Goal: Transaction & Acquisition: Purchase product/service

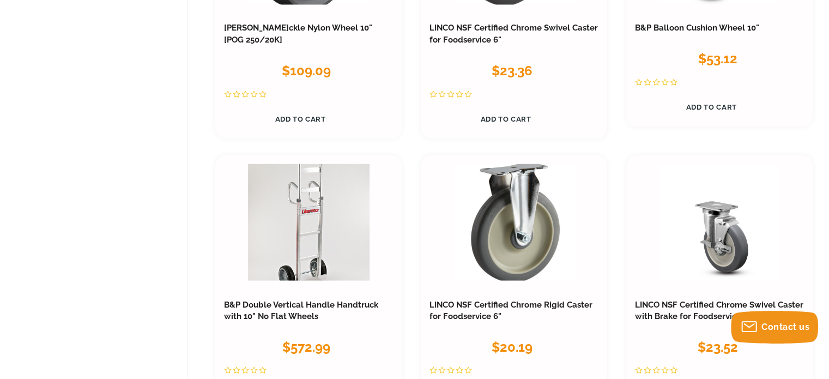
scroll to position [1752, 0]
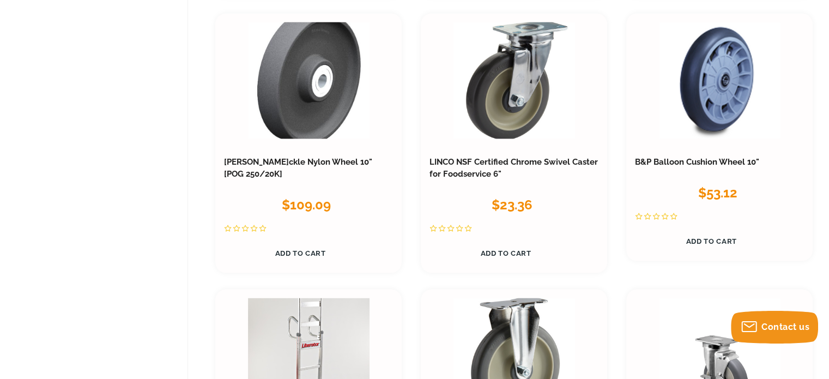
click at [702, 238] on span "Add to Cart" at bounding box center [711, 241] width 51 height 8
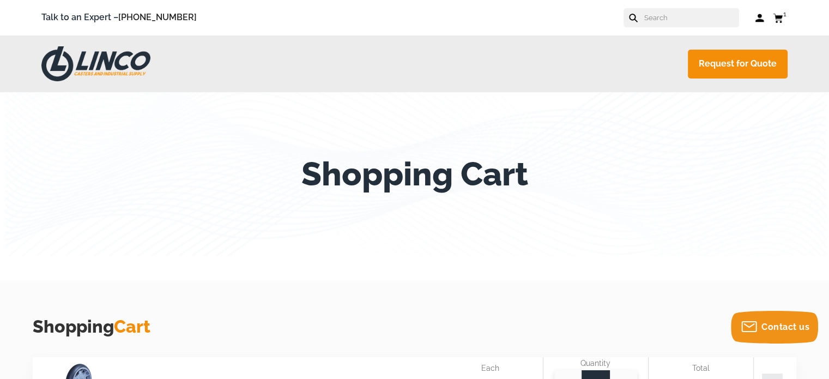
click at [778, 19] on use at bounding box center [778, 18] width 10 height 9
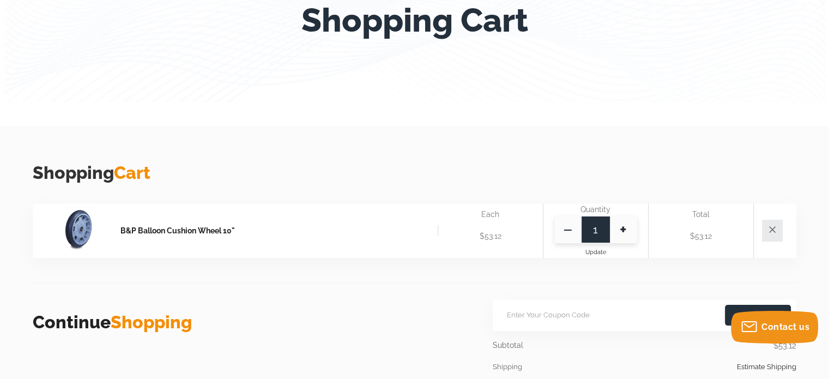
scroll to position [218, 0]
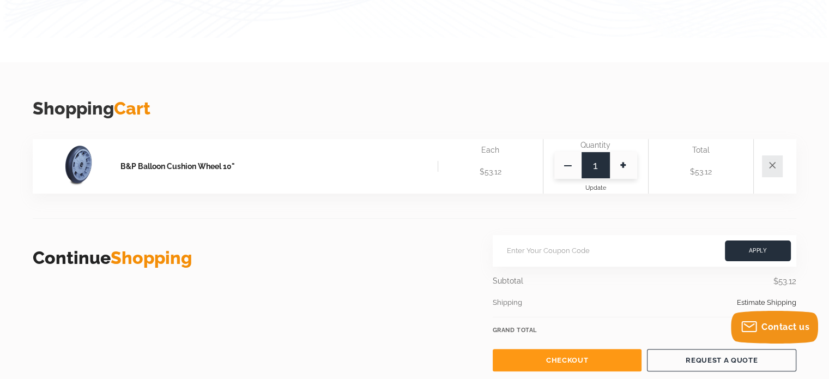
click at [620, 167] on span "+" at bounding box center [623, 165] width 27 height 27
click at [625, 164] on span "+" at bounding box center [623, 165] width 27 height 27
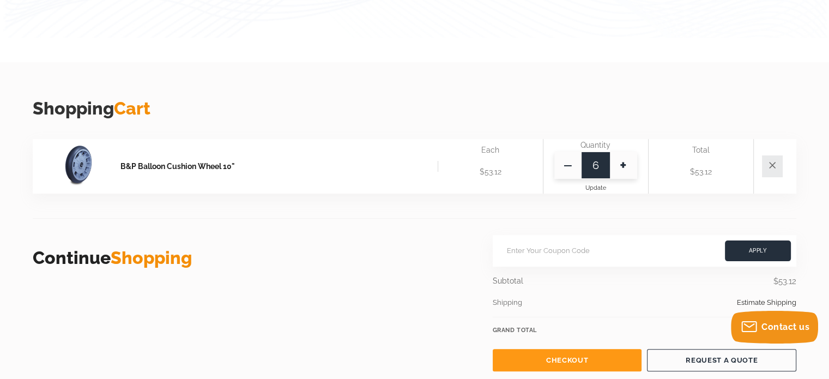
click at [617, 167] on span "+" at bounding box center [623, 165] width 27 height 27
click at [621, 165] on span "+" at bounding box center [623, 165] width 27 height 27
type input "10"
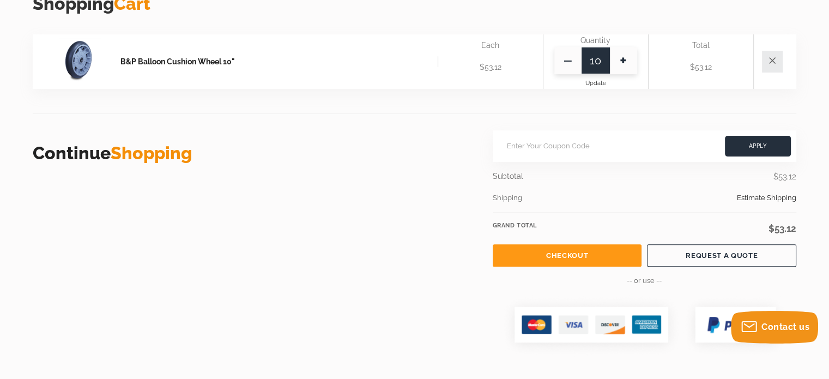
scroll to position [327, 0]
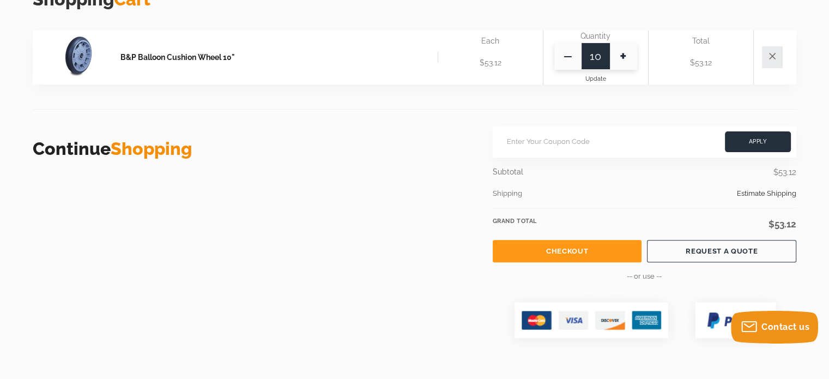
click at [600, 74] on div "Quantity 10 — + Update" at bounding box center [595, 57] width 105 height 55
click at [601, 76] on span "Update" at bounding box center [595, 78] width 21 height 7
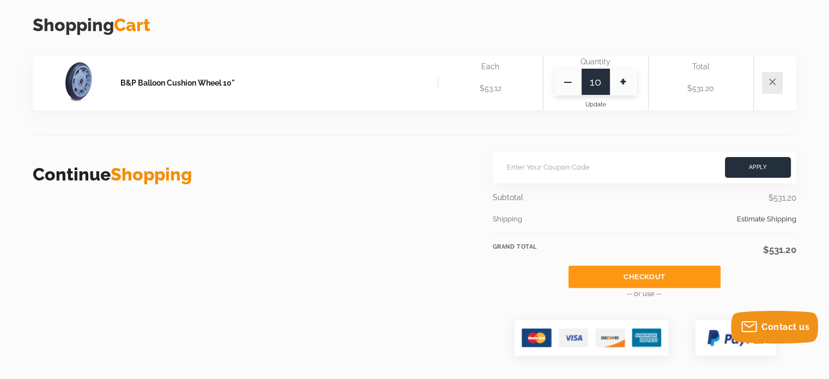
scroll to position [382, 0]
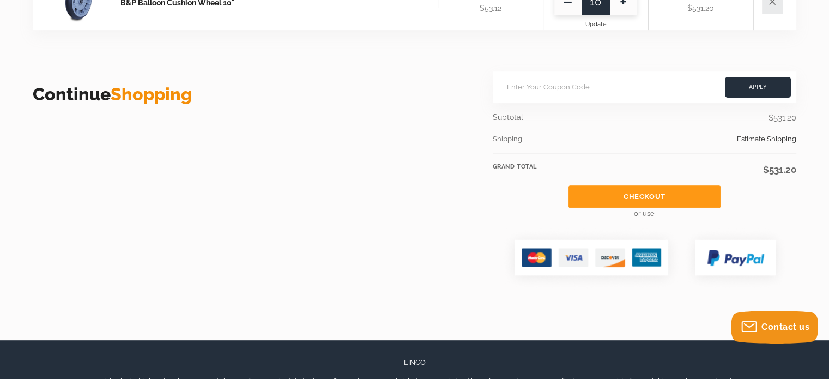
click at [663, 195] on link "Checkout" at bounding box center [645, 196] width 152 height 22
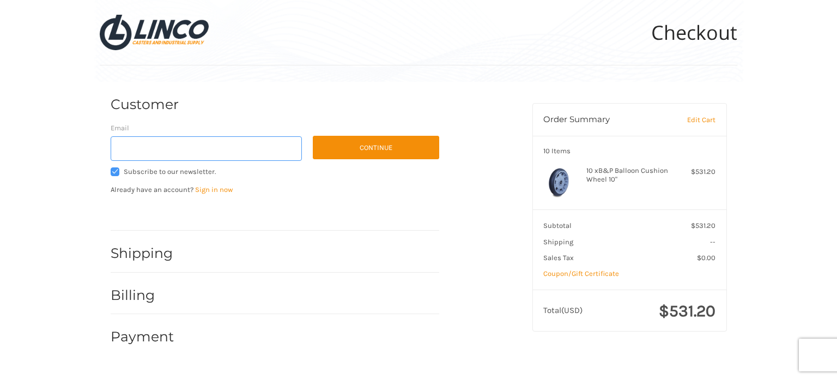
click at [168, 143] on input "Email" at bounding box center [207, 148] width 192 height 25
type input "mmartinez@pccnorcal.com"
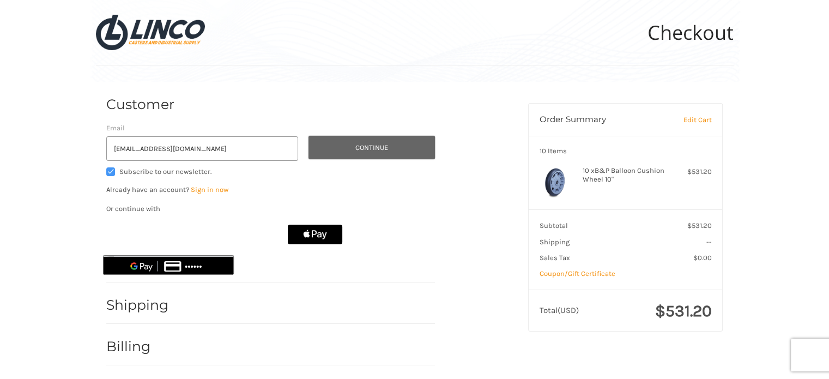
click at [390, 149] on button "Continue" at bounding box center [372, 147] width 126 height 23
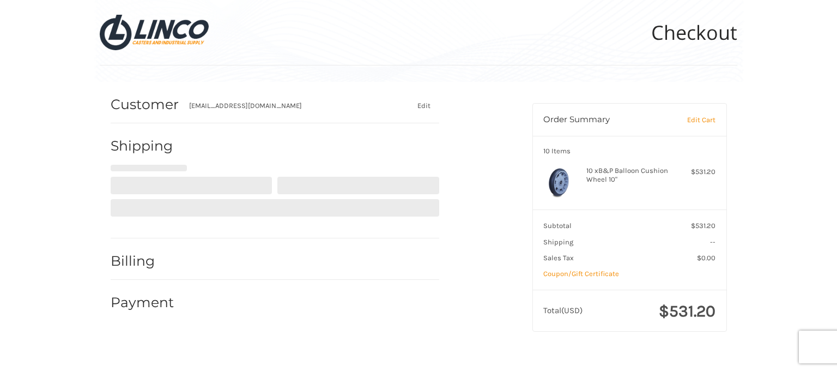
select select "US"
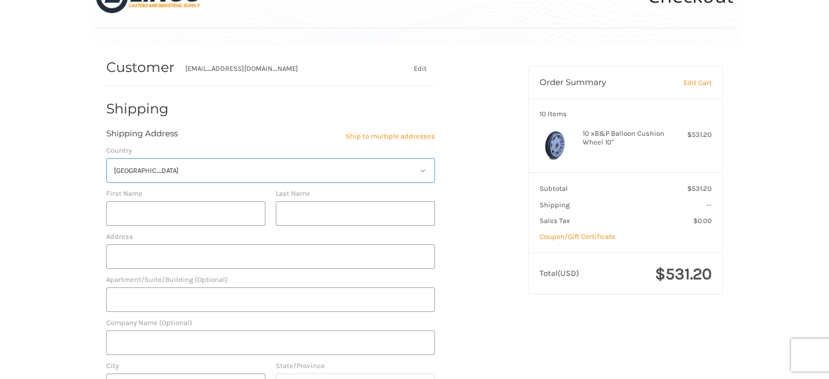
scroll to position [47, 0]
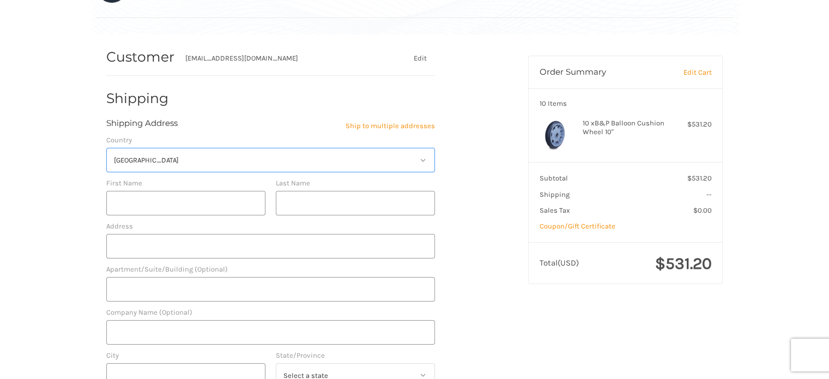
click at [203, 152] on select "Select a country United States" at bounding box center [270, 160] width 329 height 25
click at [106, 148] on select "Select a country United States" at bounding box center [270, 160] width 329 height 25
click at [171, 202] on input "First Name" at bounding box center [185, 203] width 159 height 25
type input "steven"
click at [308, 203] on input "Last Name" at bounding box center [355, 203] width 159 height 25
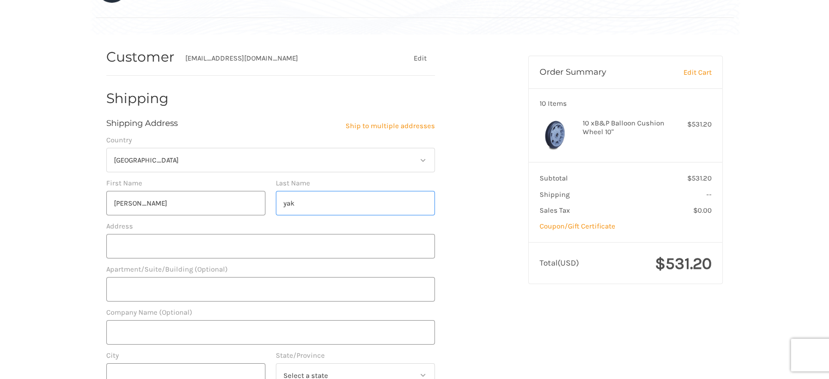
type input "yak"
click at [258, 241] on input "Address" at bounding box center [270, 246] width 329 height 25
type input "3410 industrial blvd"
click at [161, 290] on input "Apartment/Suite/Building (Optional)" at bounding box center [270, 289] width 329 height 25
type input "suite 103-104"
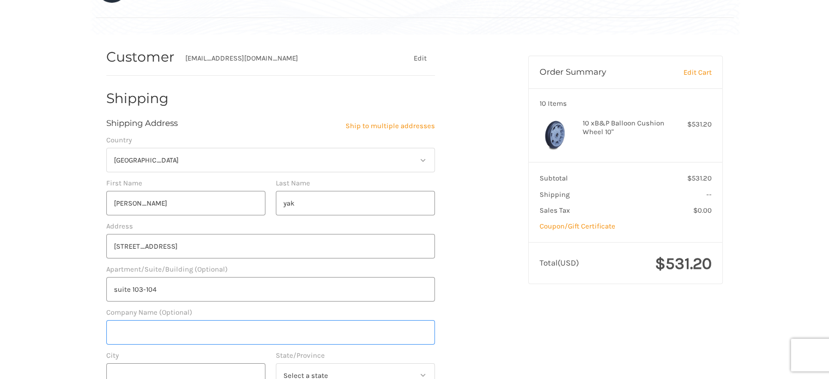
click at [203, 328] on input "Company Name (Optional)" at bounding box center [270, 332] width 329 height 25
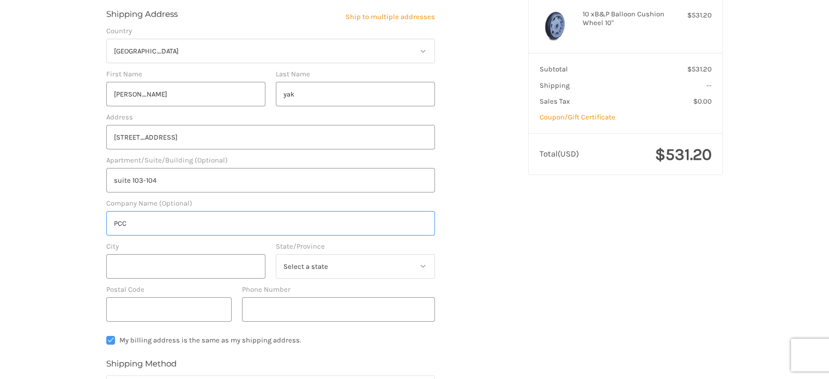
scroll to position [211, 0]
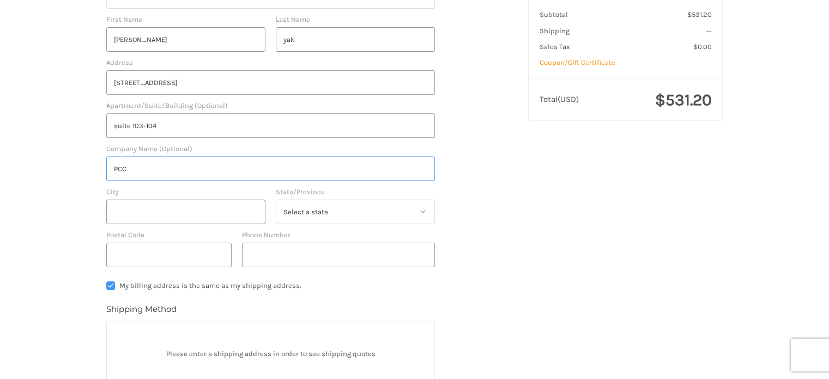
type input "PCC"
click at [184, 210] on input "City" at bounding box center [185, 211] width 159 height 25
click at [157, 213] on input "west sacramento" at bounding box center [185, 211] width 159 height 25
type input "west Sacramento"
click at [318, 208] on select "Select a state Alabama Alaska American Samoa Arizona Arkansas Armed Forces Amer…" at bounding box center [355, 211] width 159 height 25
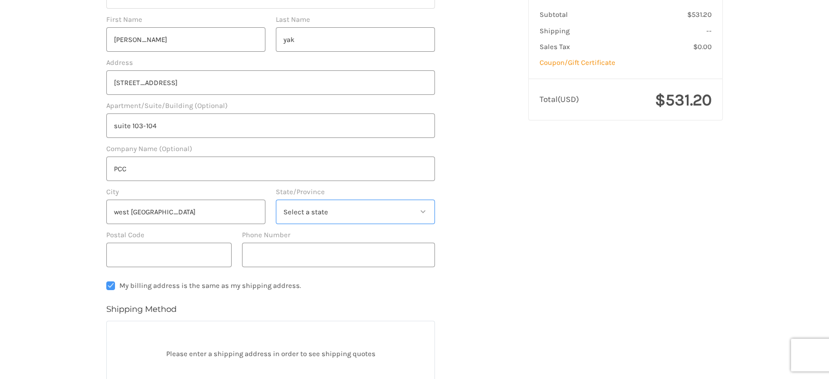
select select "CA"
click at [276, 199] on select "Select a state Alabama Alaska American Samoa Arizona Arkansas Armed Forces Amer…" at bounding box center [355, 211] width 159 height 25
click at [182, 252] on input "Postal Code" at bounding box center [168, 255] width 125 height 25
type input "95691"
click at [270, 250] on input "Phone Number" at bounding box center [338, 255] width 193 height 25
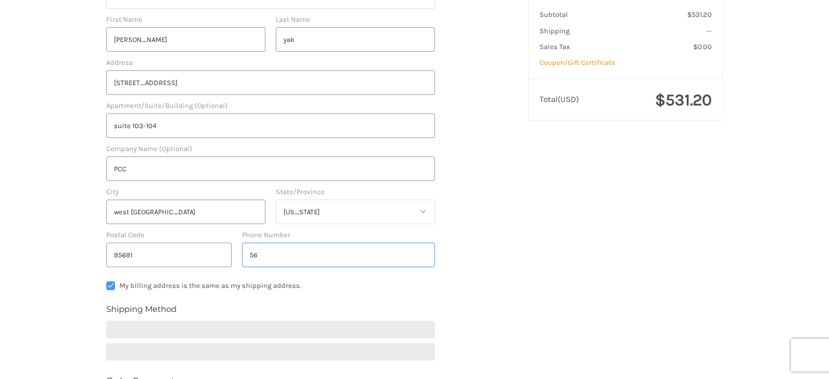
type input "562"
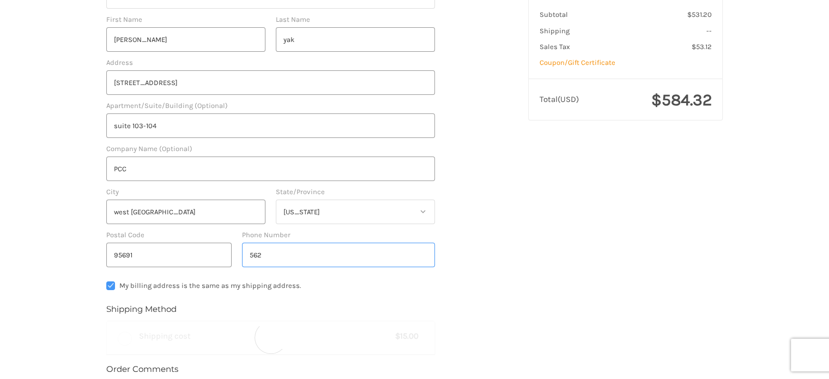
radio input "true"
type input "5"
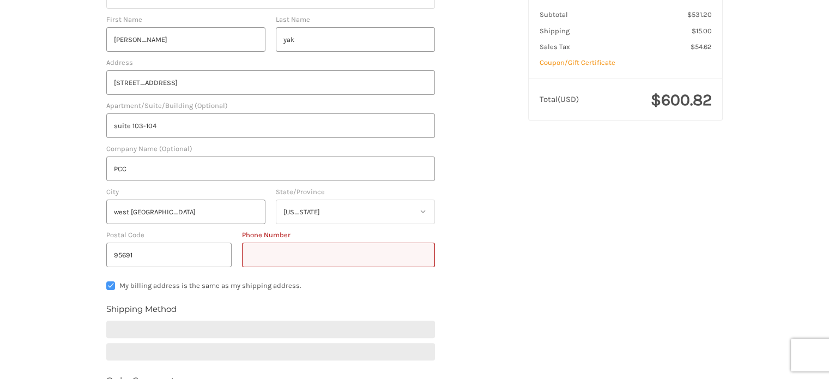
type input "*"
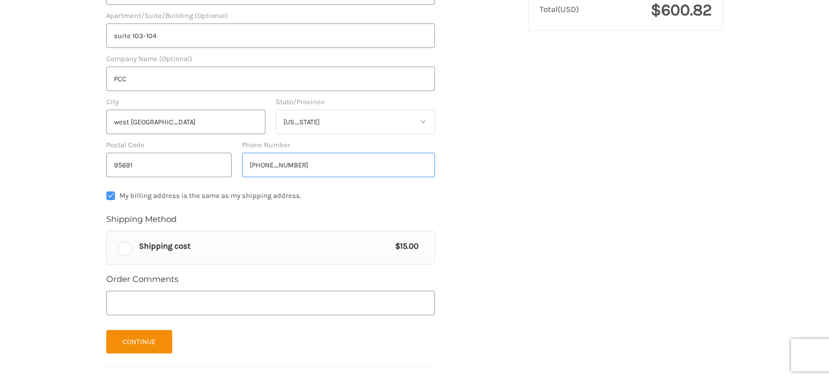
scroll to position [320, 0]
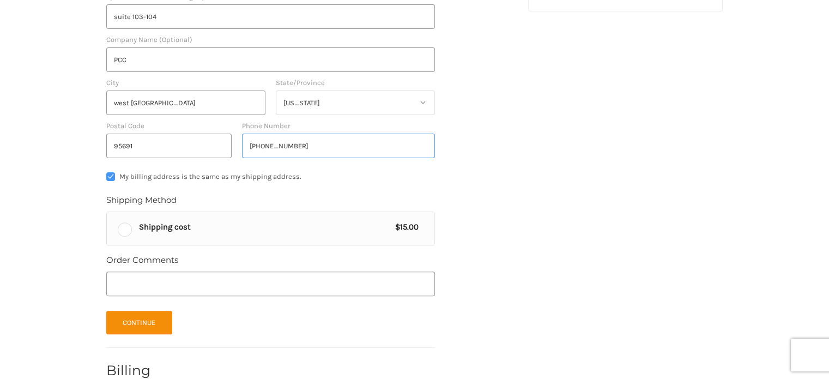
type input "(562)3327558"
click at [124, 228] on label "Shipping cost $15.00" at bounding box center [271, 228] width 328 height 33
click at [107, 213] on input "Shipping cost $15.00" at bounding box center [107, 212] width 1 height 1
radio input "true"
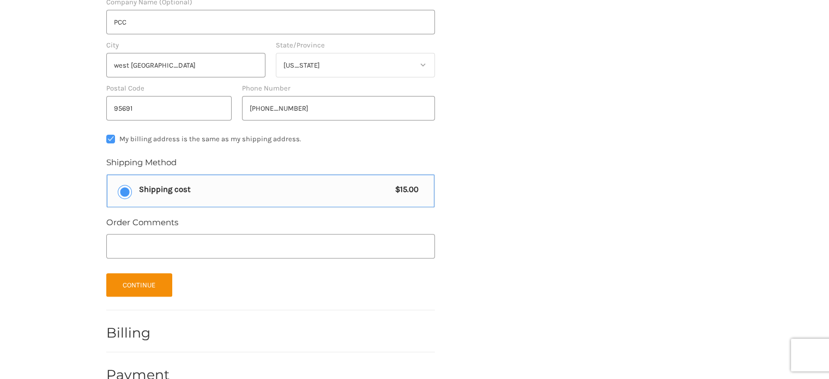
scroll to position [374, 0]
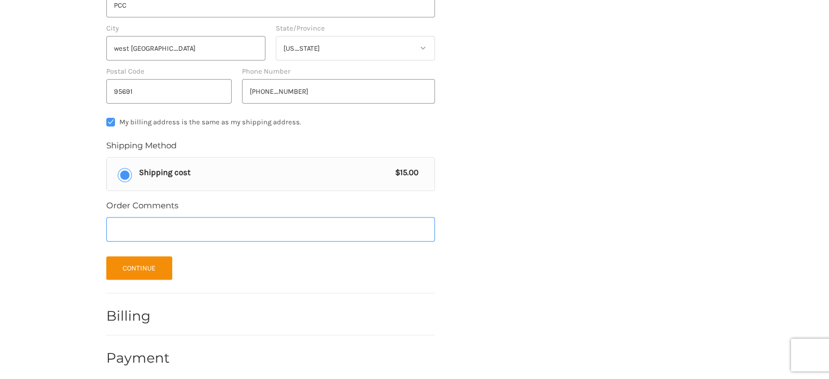
click at [194, 229] on input "Order Comments" at bounding box center [270, 229] width 329 height 25
type input "c"
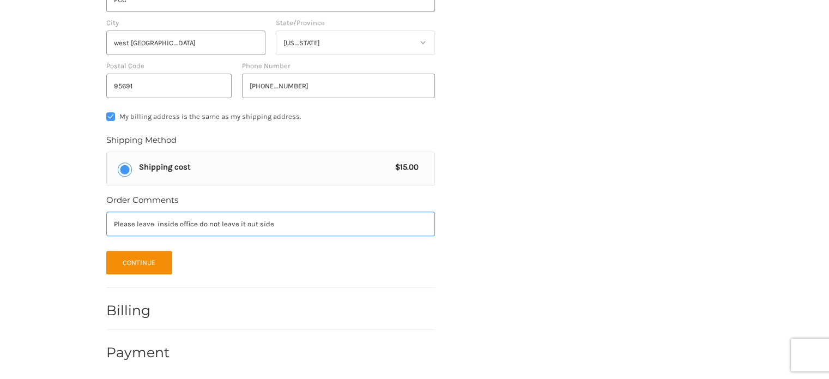
scroll to position [382, 0]
type input "Please leave inside office do not leave it out side"
click at [138, 259] on button "Continue" at bounding box center [139, 260] width 66 height 23
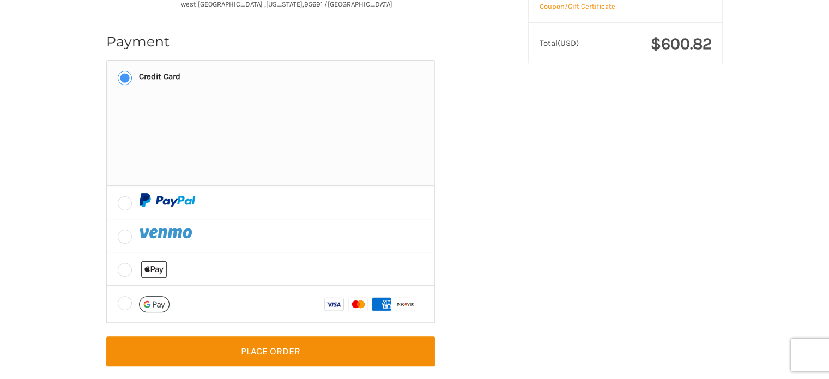
scroll to position [276, 0]
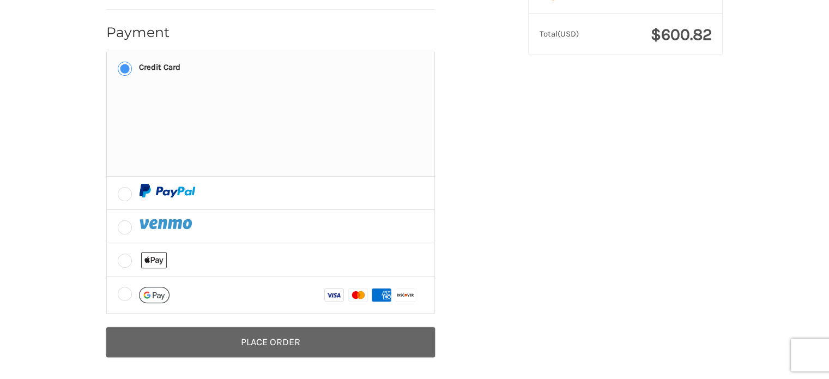
click at [282, 345] on button "Place Order" at bounding box center [270, 342] width 329 height 30
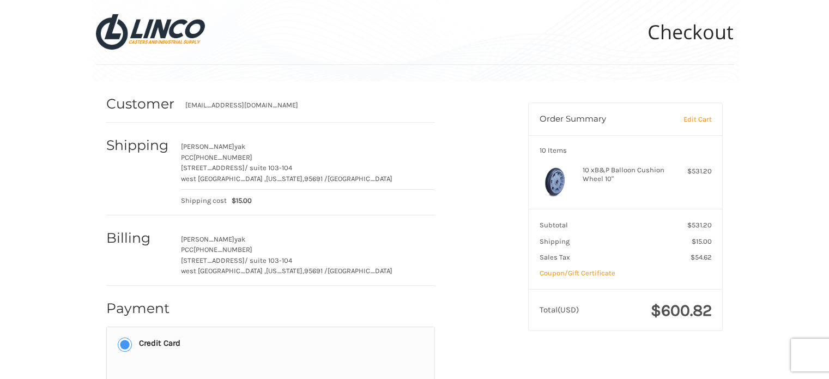
scroll to position [0, 0]
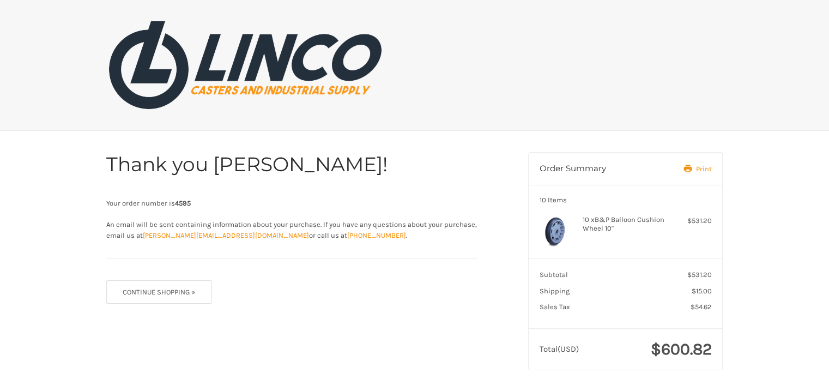
scroll to position [11, 0]
